Goal: Transaction & Acquisition: Purchase product/service

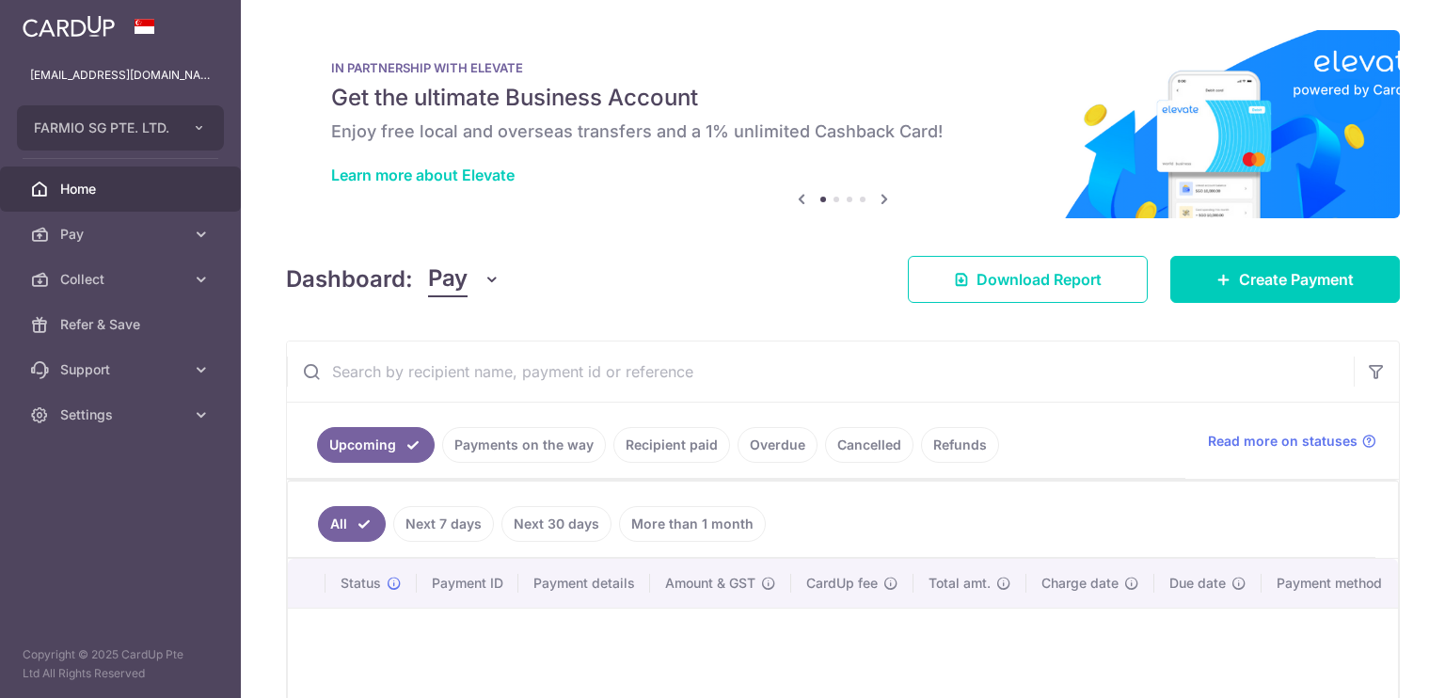
click at [1394, 441] on div "× Pause Schedule Pause all future payments in this series Pause just this one p…" at bounding box center [843, 349] width 1204 height 698
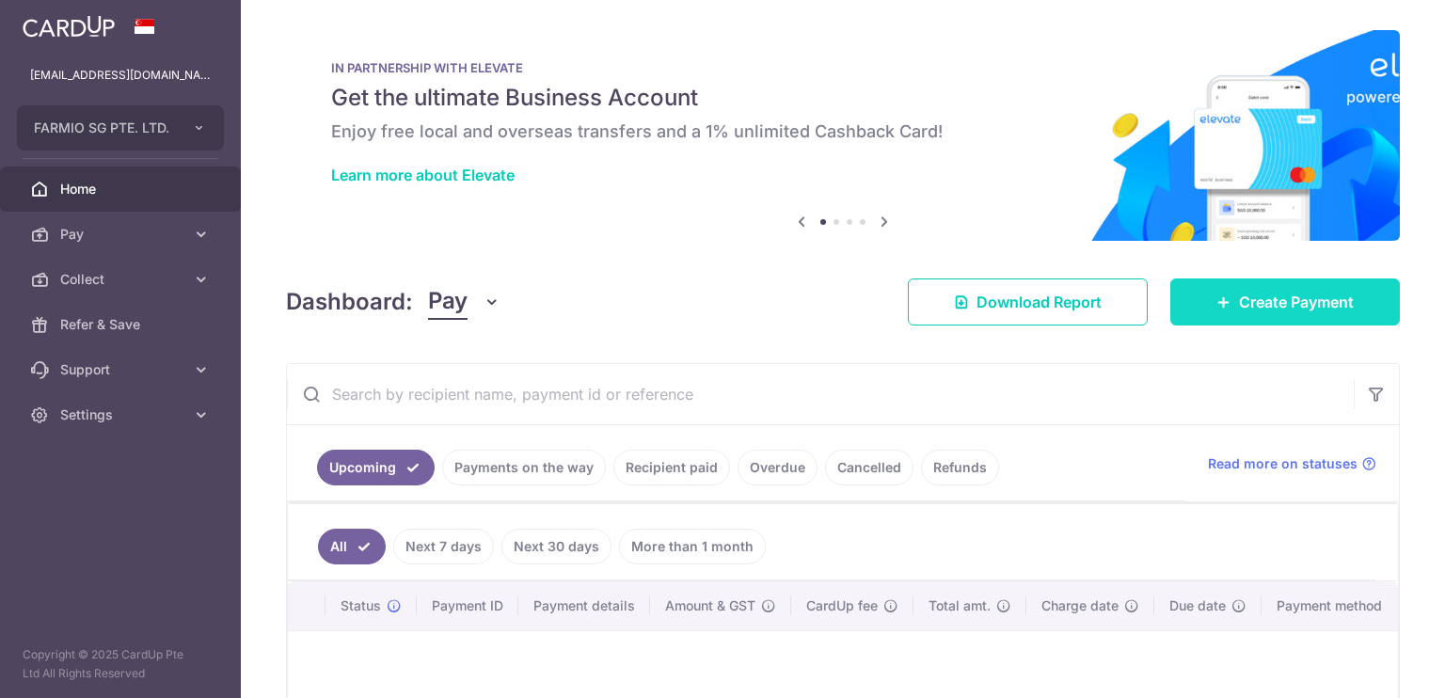
click at [1217, 281] on link "Create Payment" at bounding box center [1285, 301] width 230 height 47
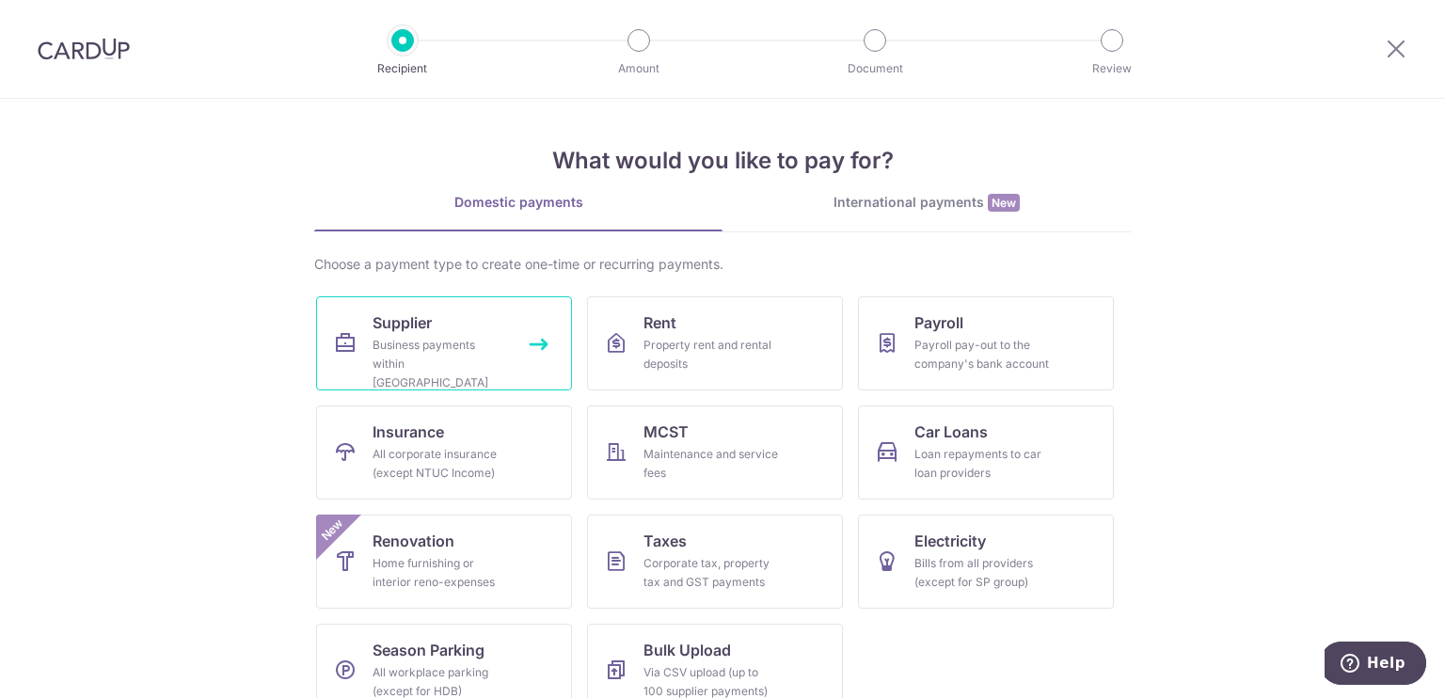
click at [471, 343] on div "Business payments within [GEOGRAPHIC_DATA]" at bounding box center [440, 364] width 135 height 56
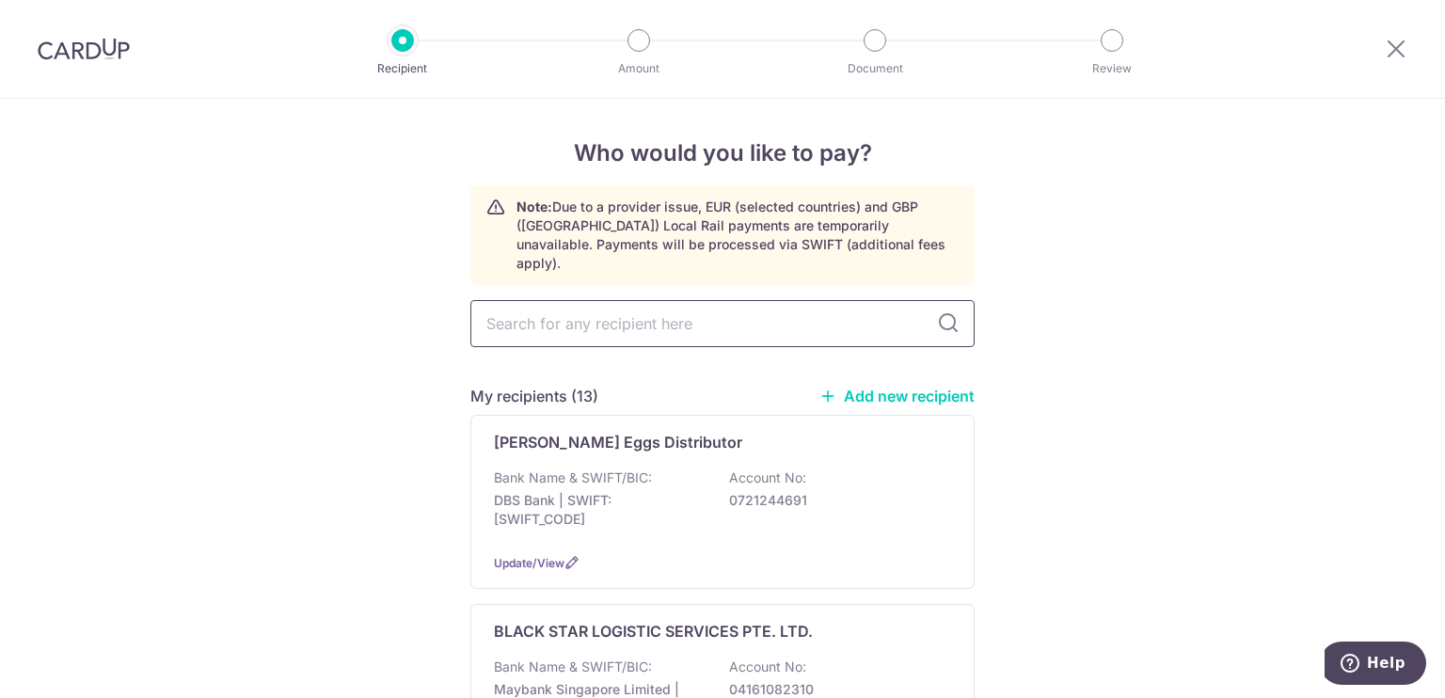
click at [658, 317] on input "text" at bounding box center [722, 323] width 504 height 47
type input "kai"
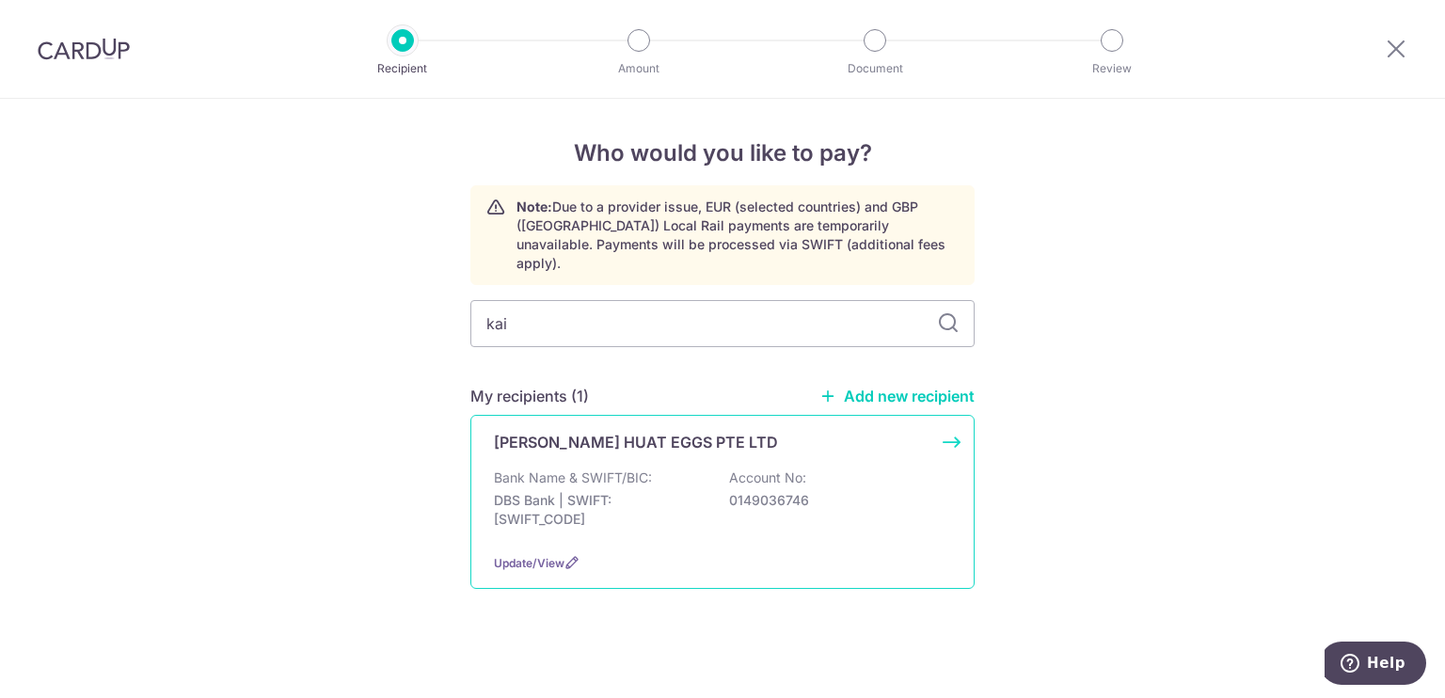
click at [627, 491] on p "DBS Bank | SWIFT: DBSSSGSGXXX" at bounding box center [599, 510] width 211 height 38
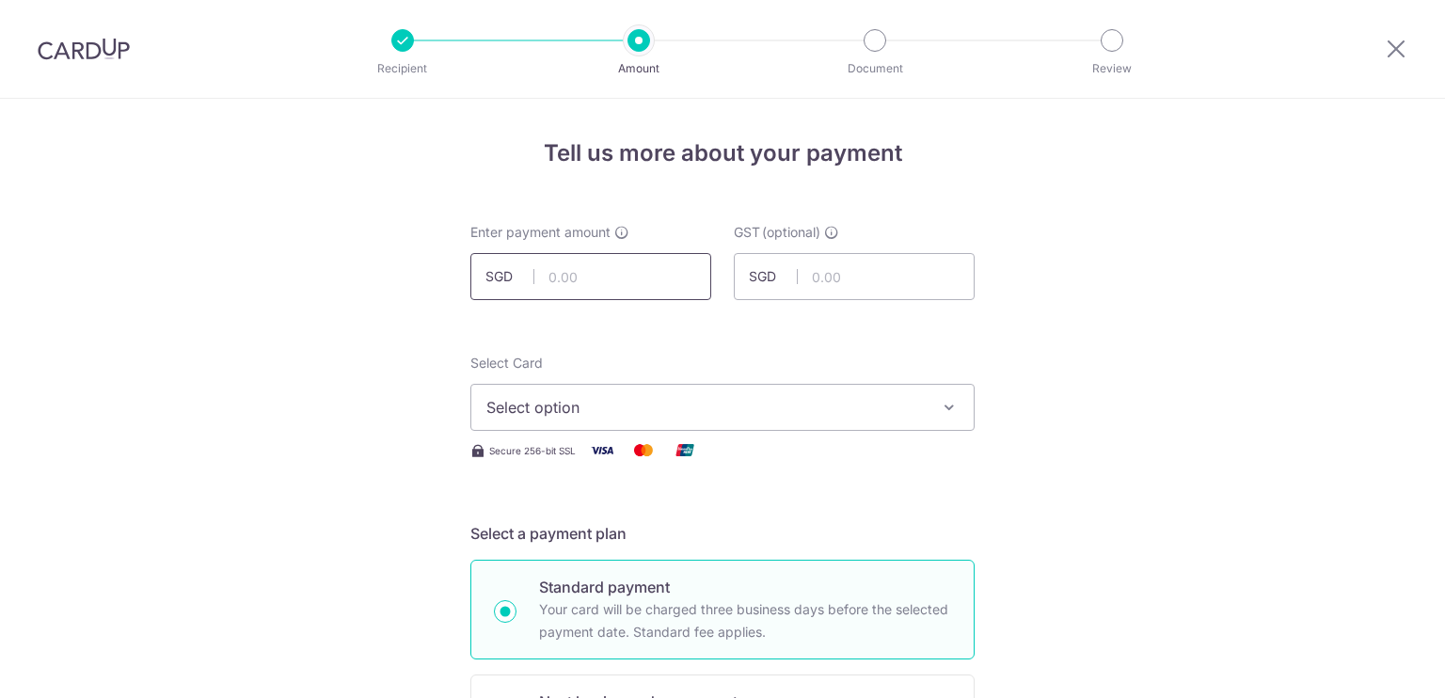
click at [646, 271] on input "text" at bounding box center [590, 276] width 241 height 47
type input "10,908.05"
click at [812, 408] on span "Select option" at bounding box center [705, 407] width 438 height 23
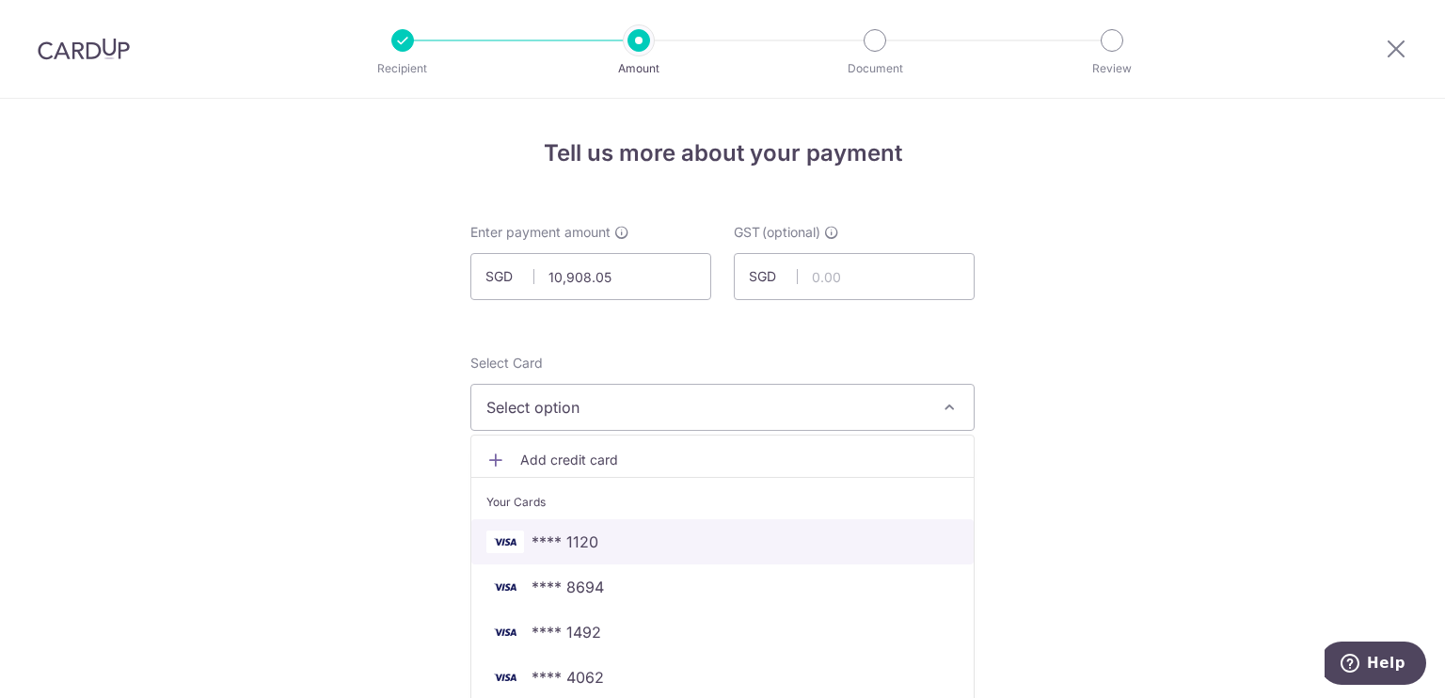
click at [734, 538] on span "**** 1120" at bounding box center [722, 542] width 472 height 23
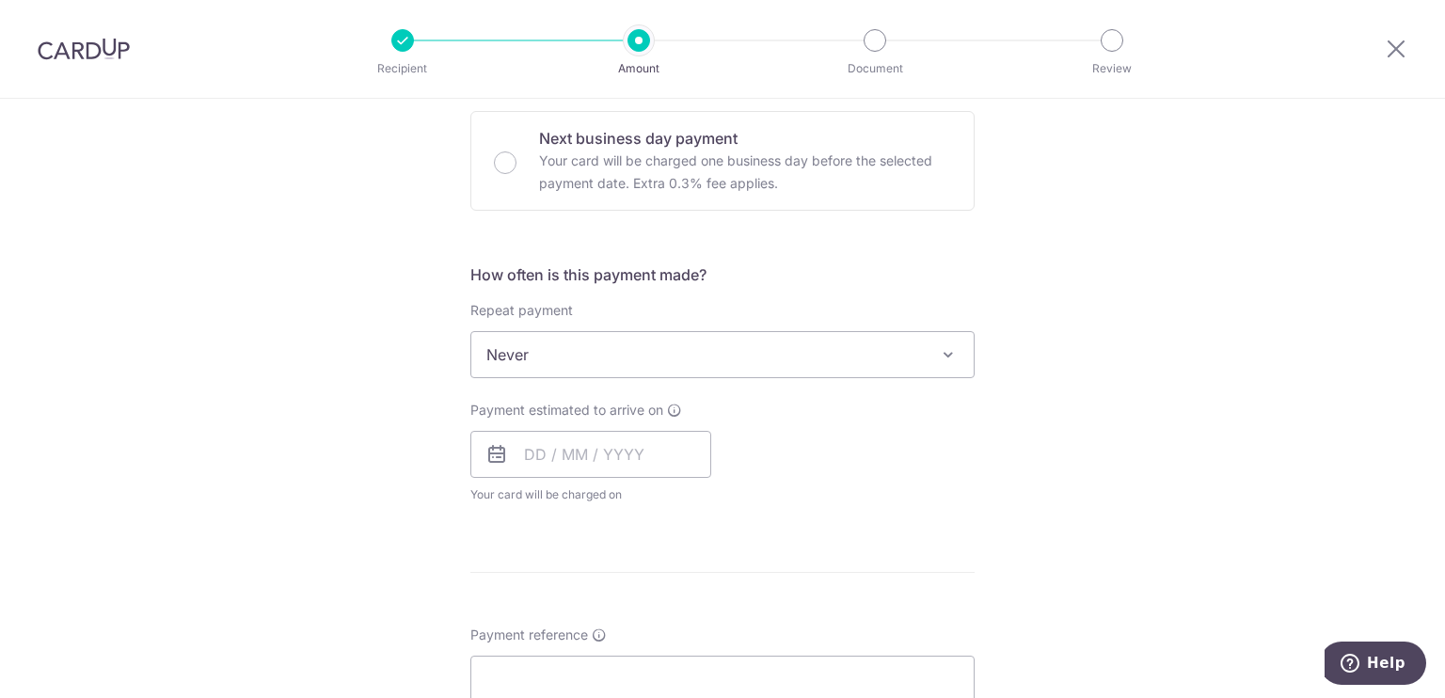
scroll to position [730, 0]
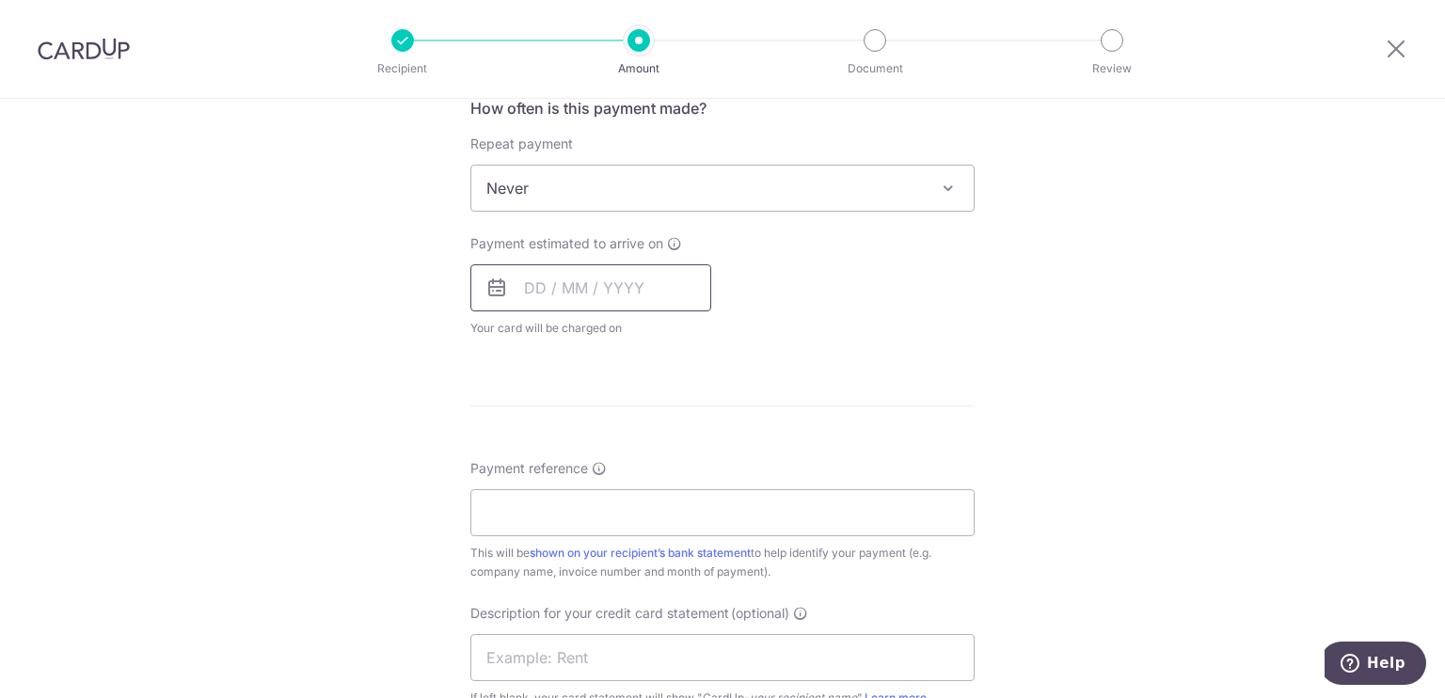
click at [615, 293] on input "text" at bounding box center [590, 287] width 241 height 47
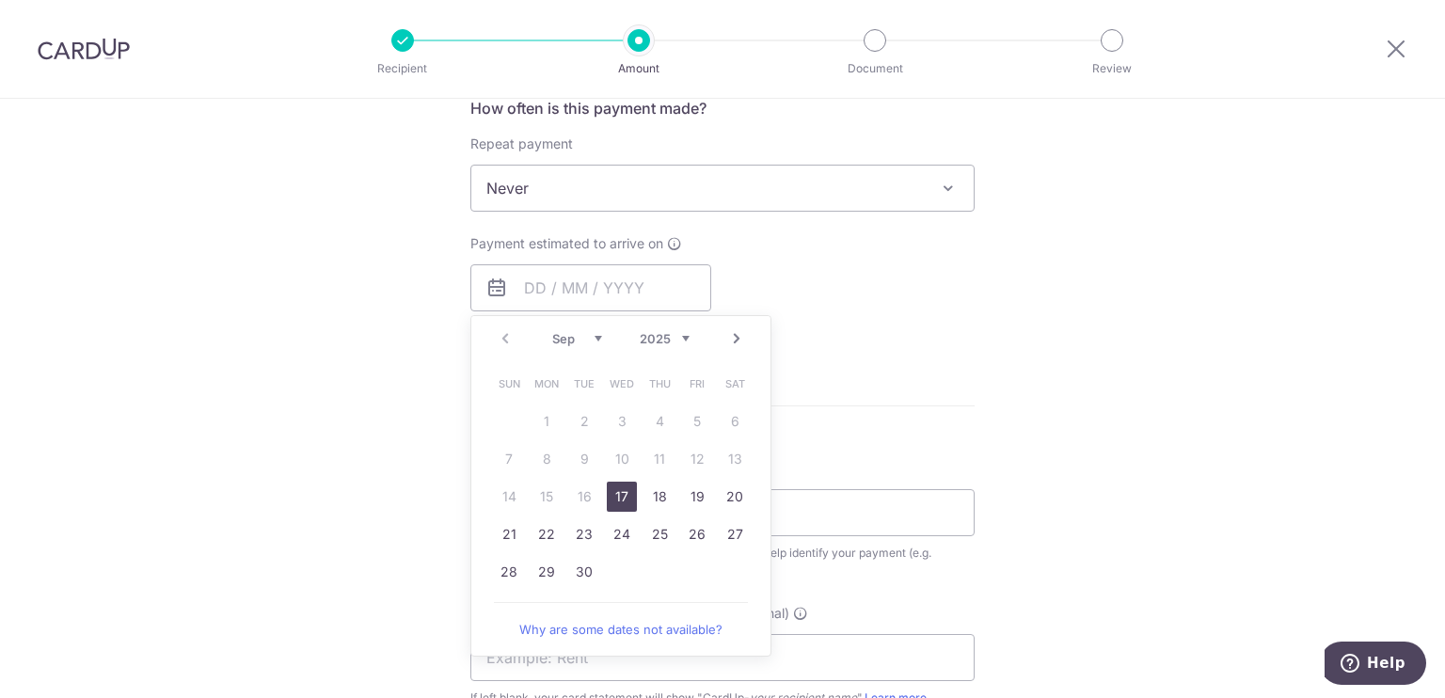
click at [613, 498] on link "17" at bounding box center [622, 497] width 30 height 30
type input "17/09/2025"
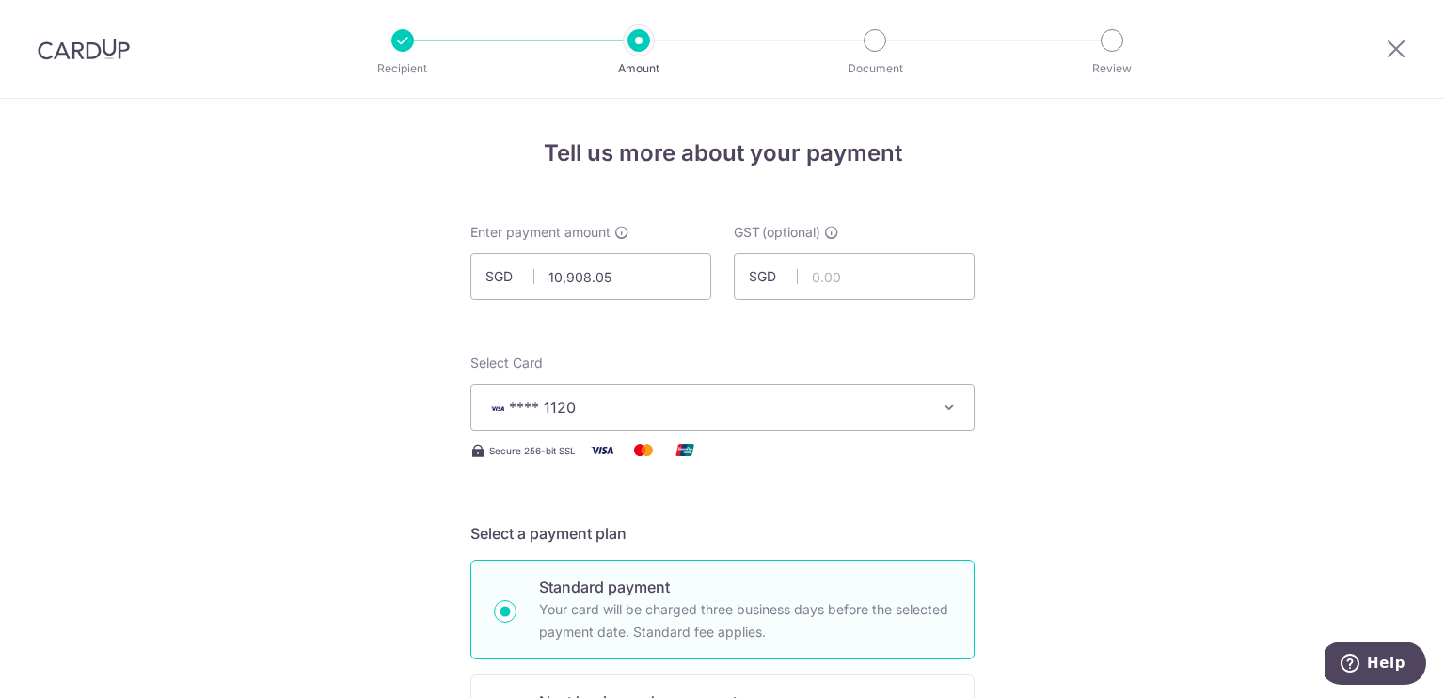
scroll to position [1302, 0]
